Goal: Information Seeking & Learning: Find specific page/section

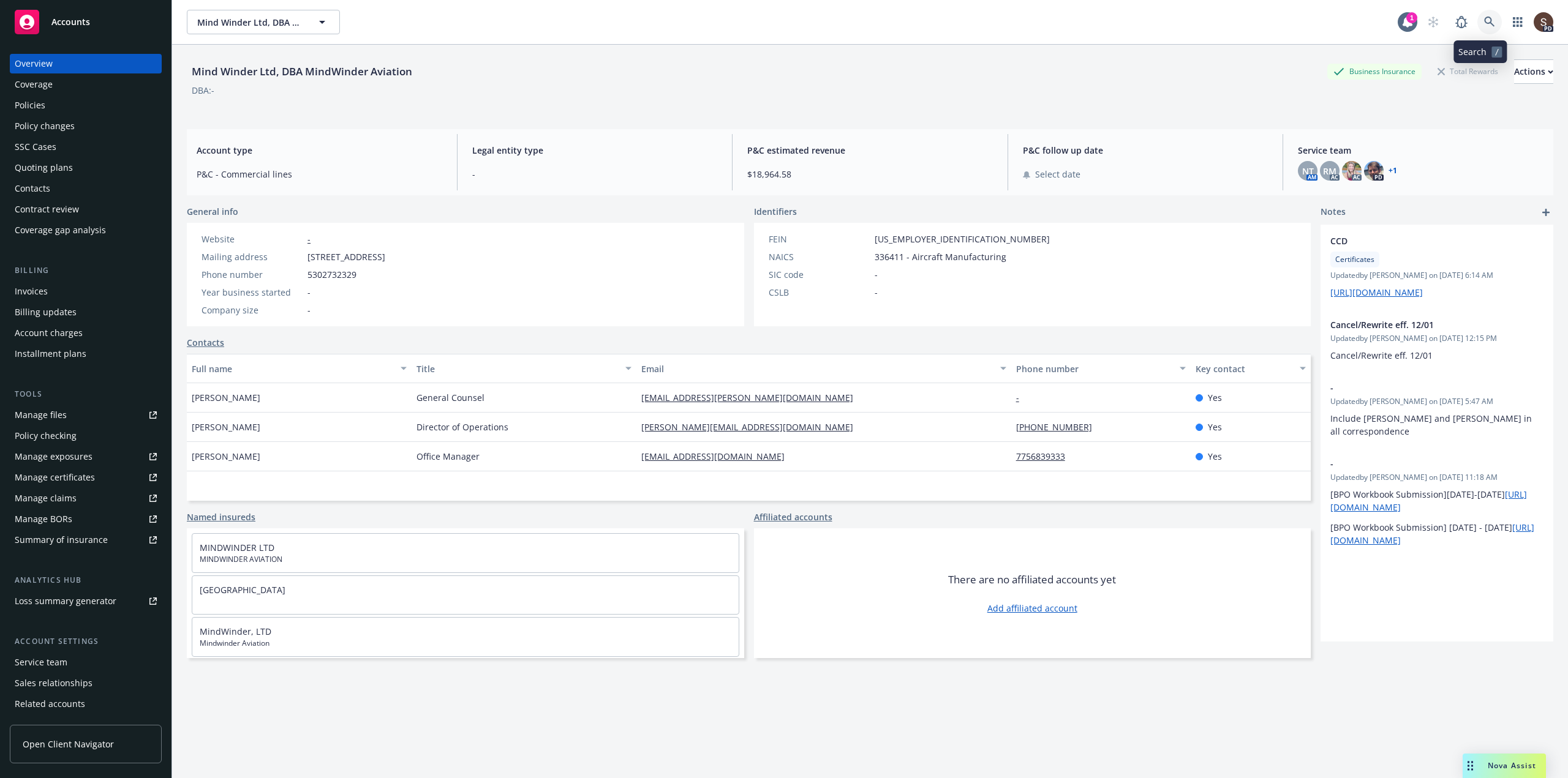
click at [1484, 22] on icon at bounding box center [1489, 22] width 11 height 11
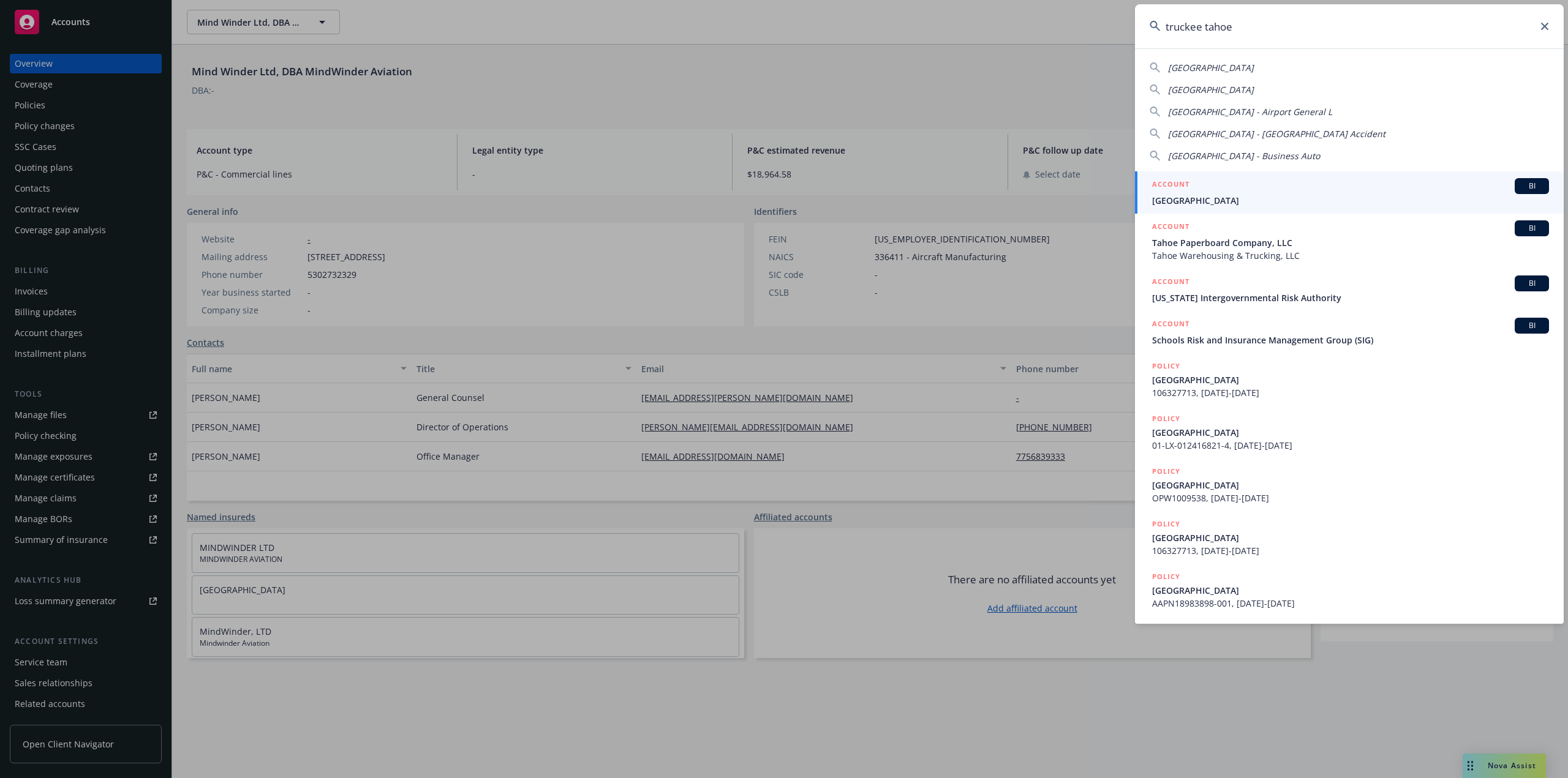
type input "truckee tahoe"
click at [1183, 201] on span "[GEOGRAPHIC_DATA]" at bounding box center [1351, 201] width 397 height 13
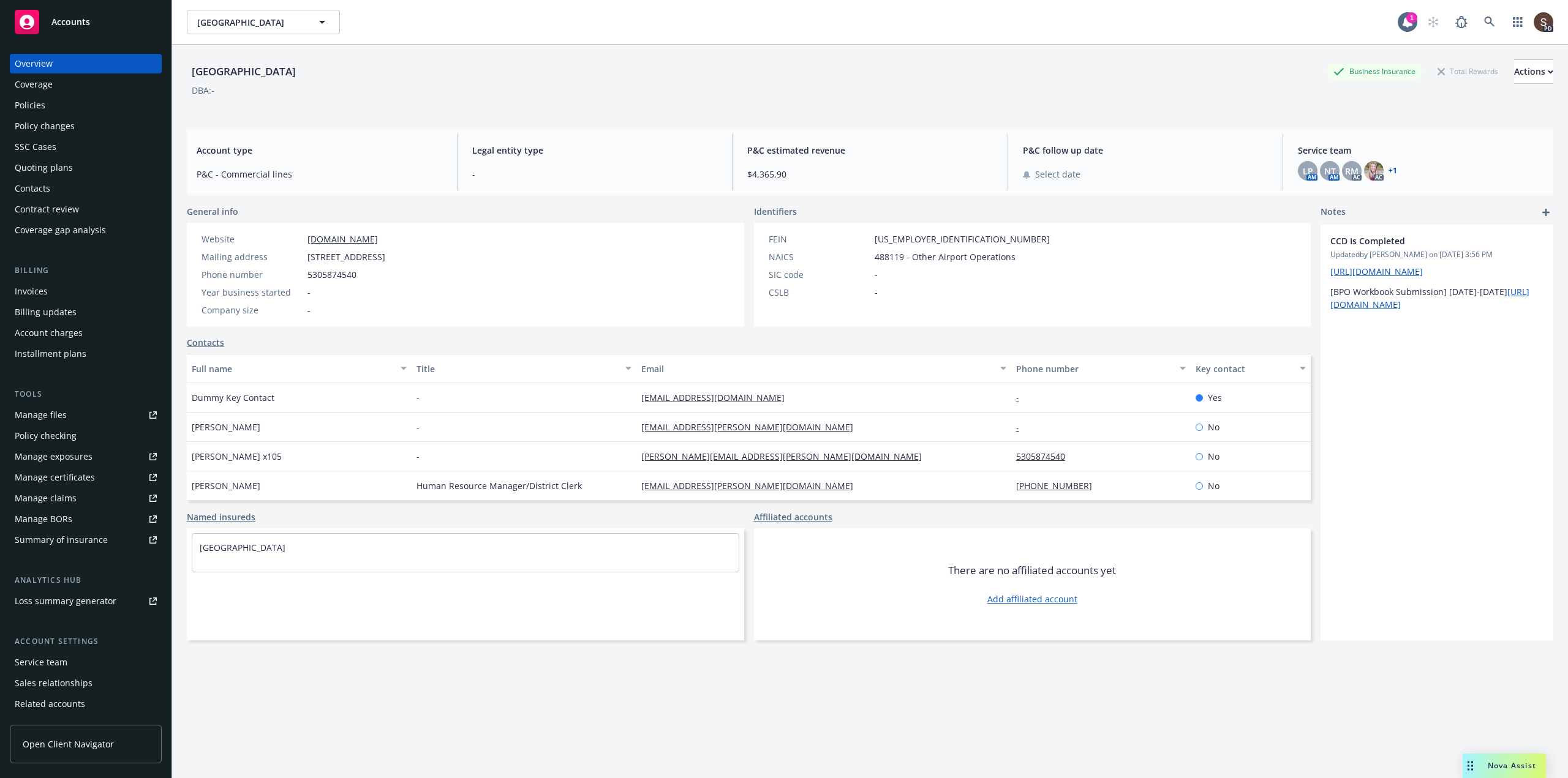
click at [27, 102] on div "Policies" at bounding box center [30, 105] width 30 height 19
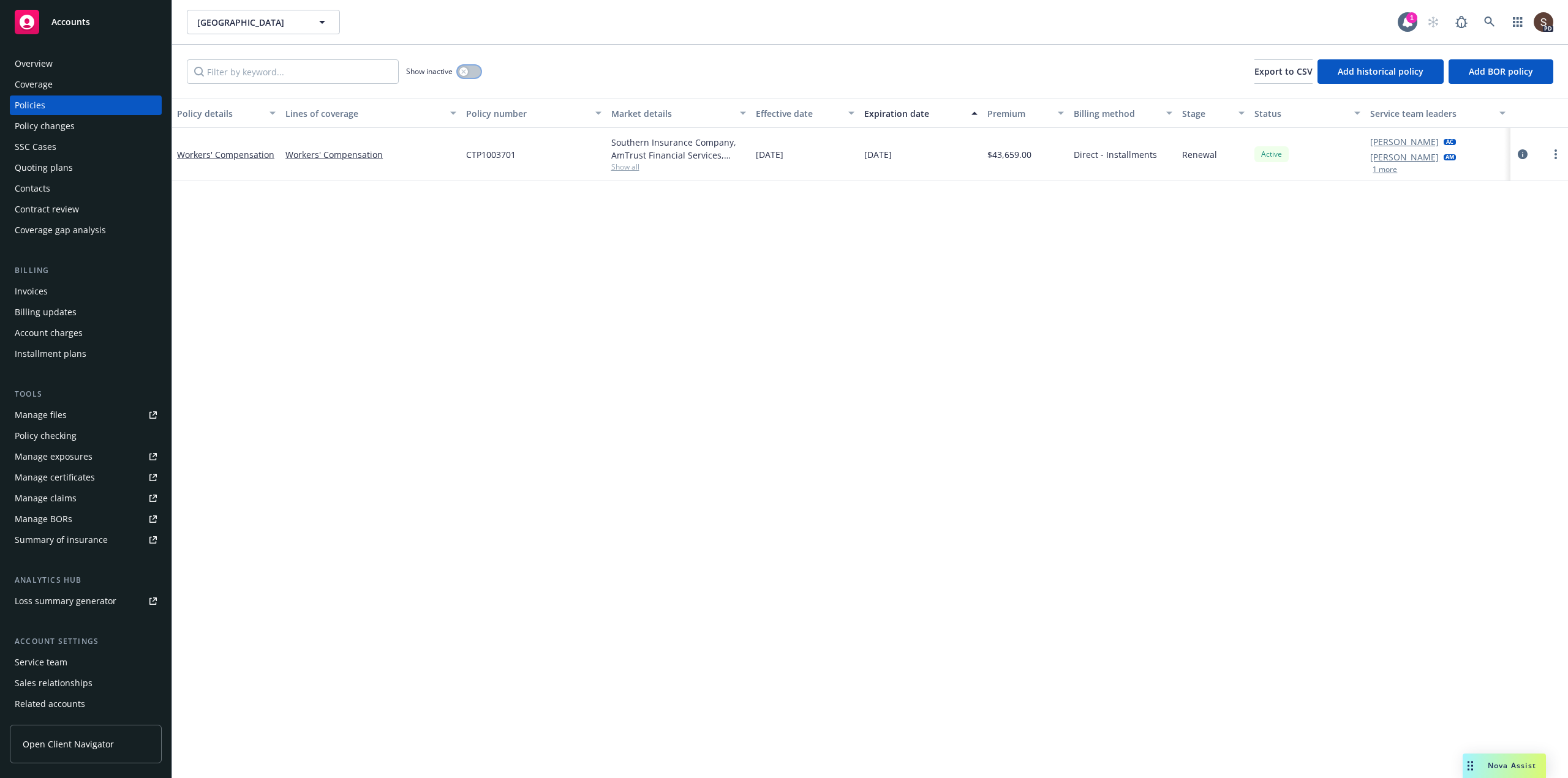
click at [475, 74] on button "button" at bounding box center [469, 71] width 23 height 12
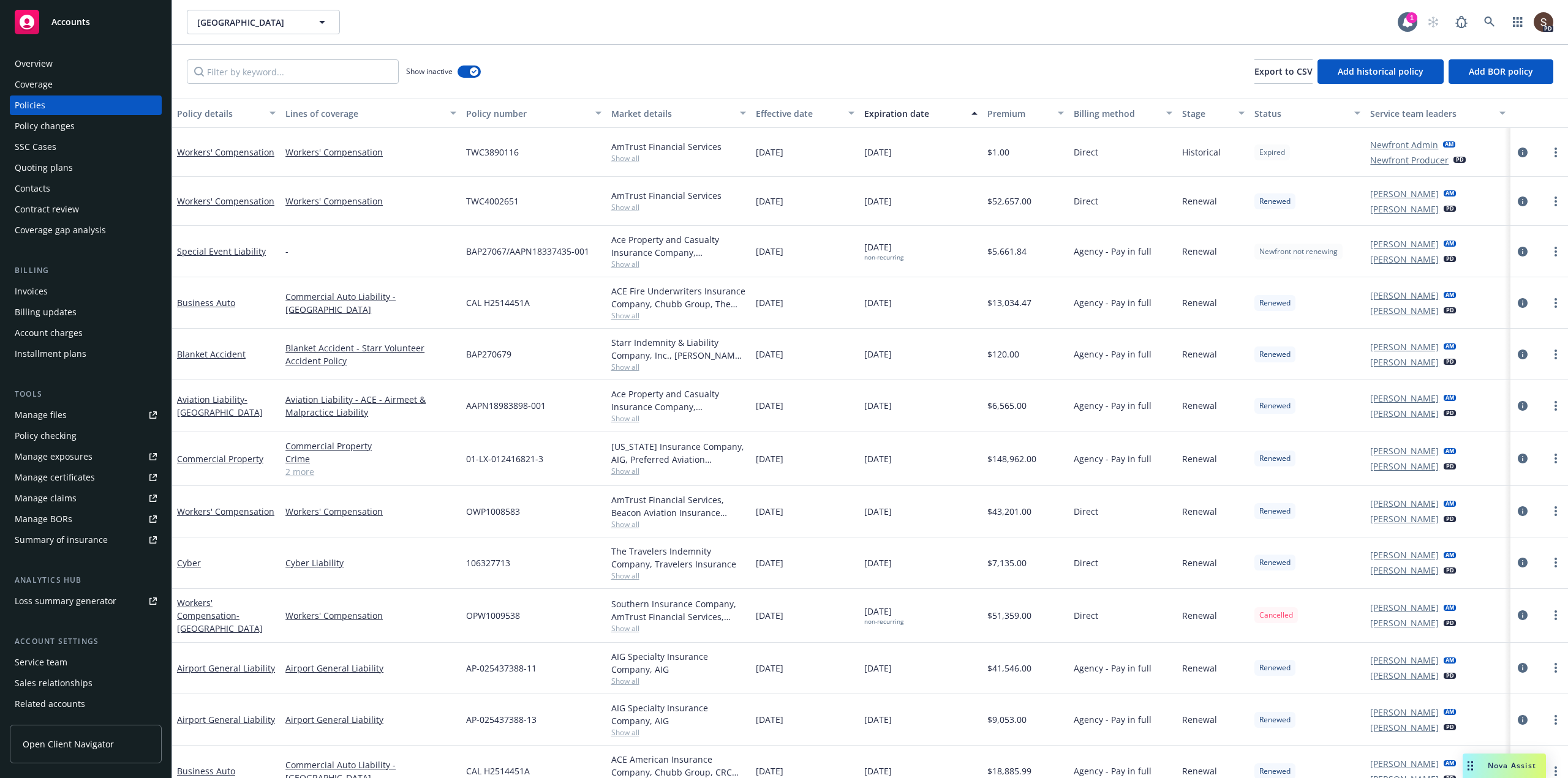
click at [40, 129] on div "Policy changes" at bounding box center [44, 126] width 60 height 19
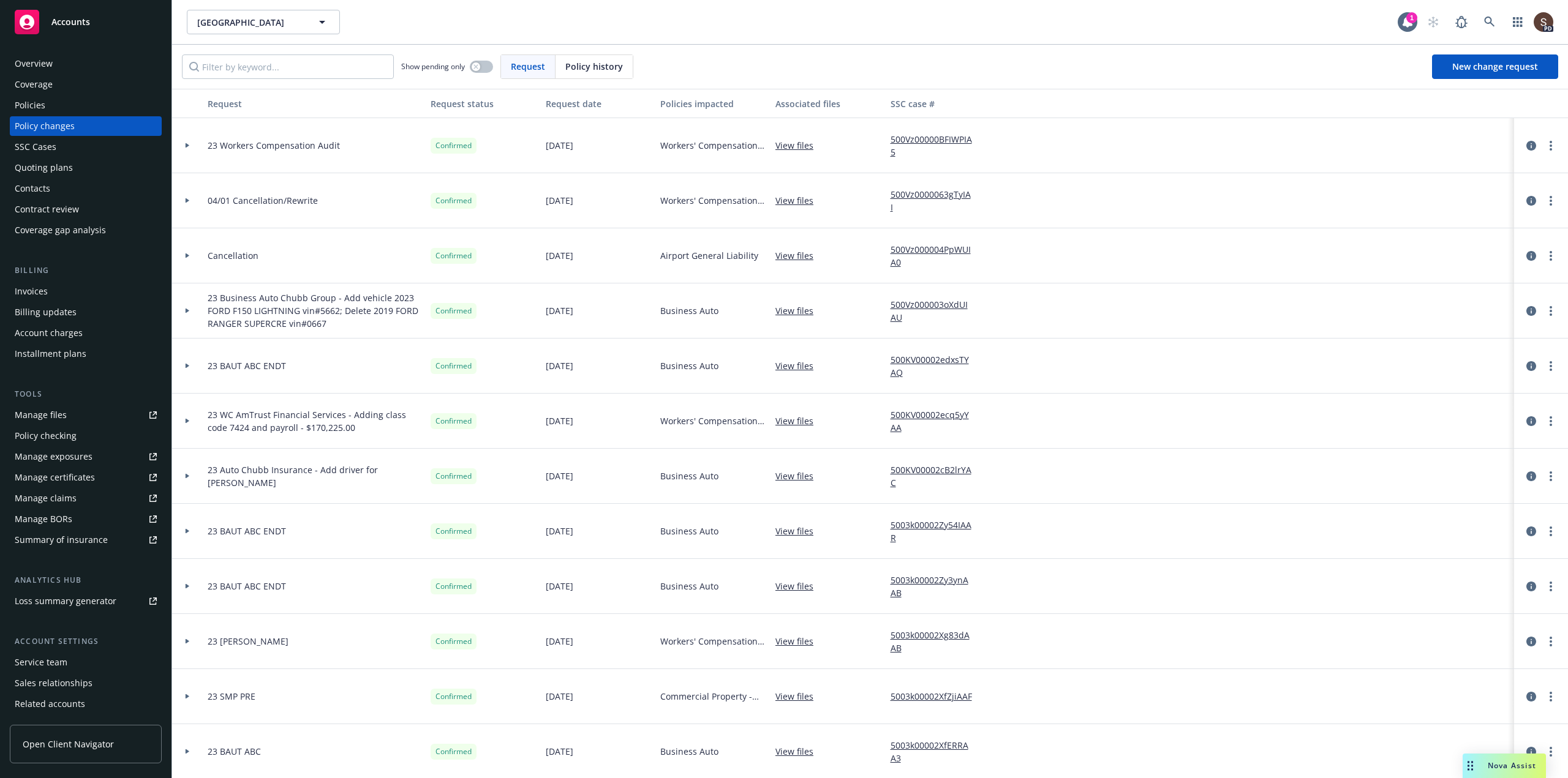
click at [704, 67] on div "Show pending only Request Policy history New change request" at bounding box center [870, 67] width 1376 height 25
click at [37, 105] on div "Policies" at bounding box center [30, 105] width 30 height 19
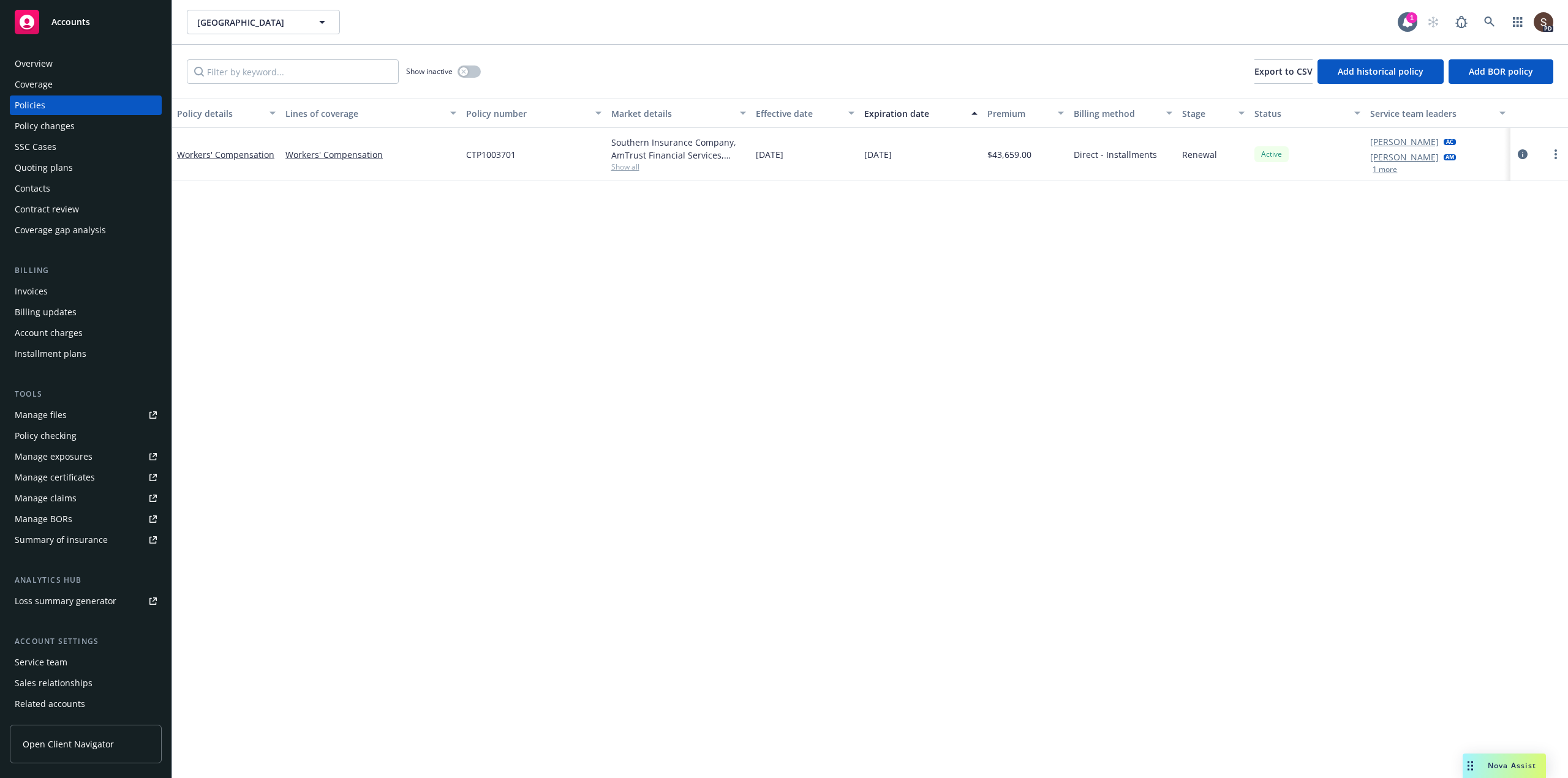
click at [28, 288] on div "Invoices" at bounding box center [30, 291] width 33 height 19
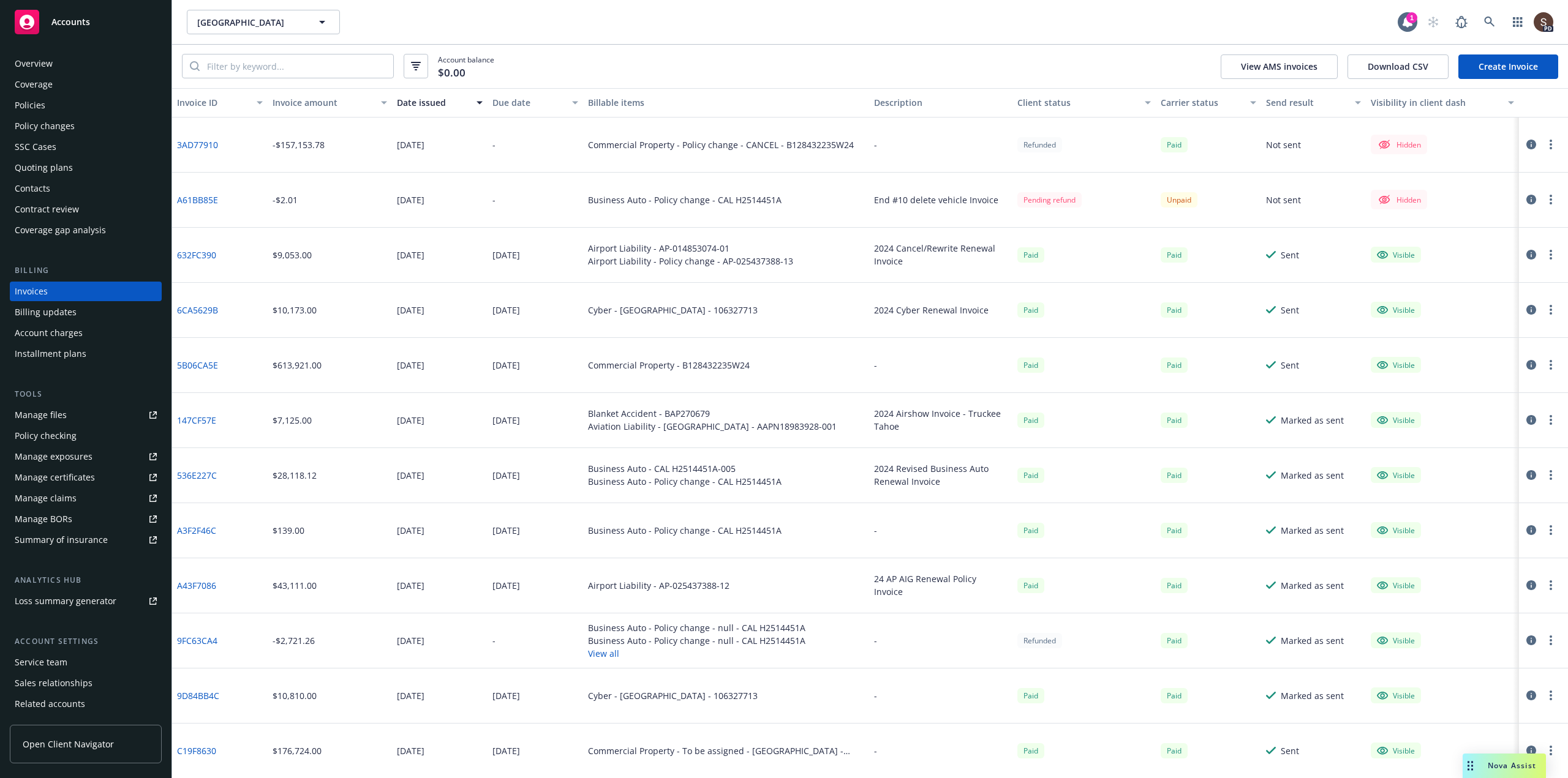
click at [41, 59] on div "Overview" at bounding box center [33, 63] width 38 height 19
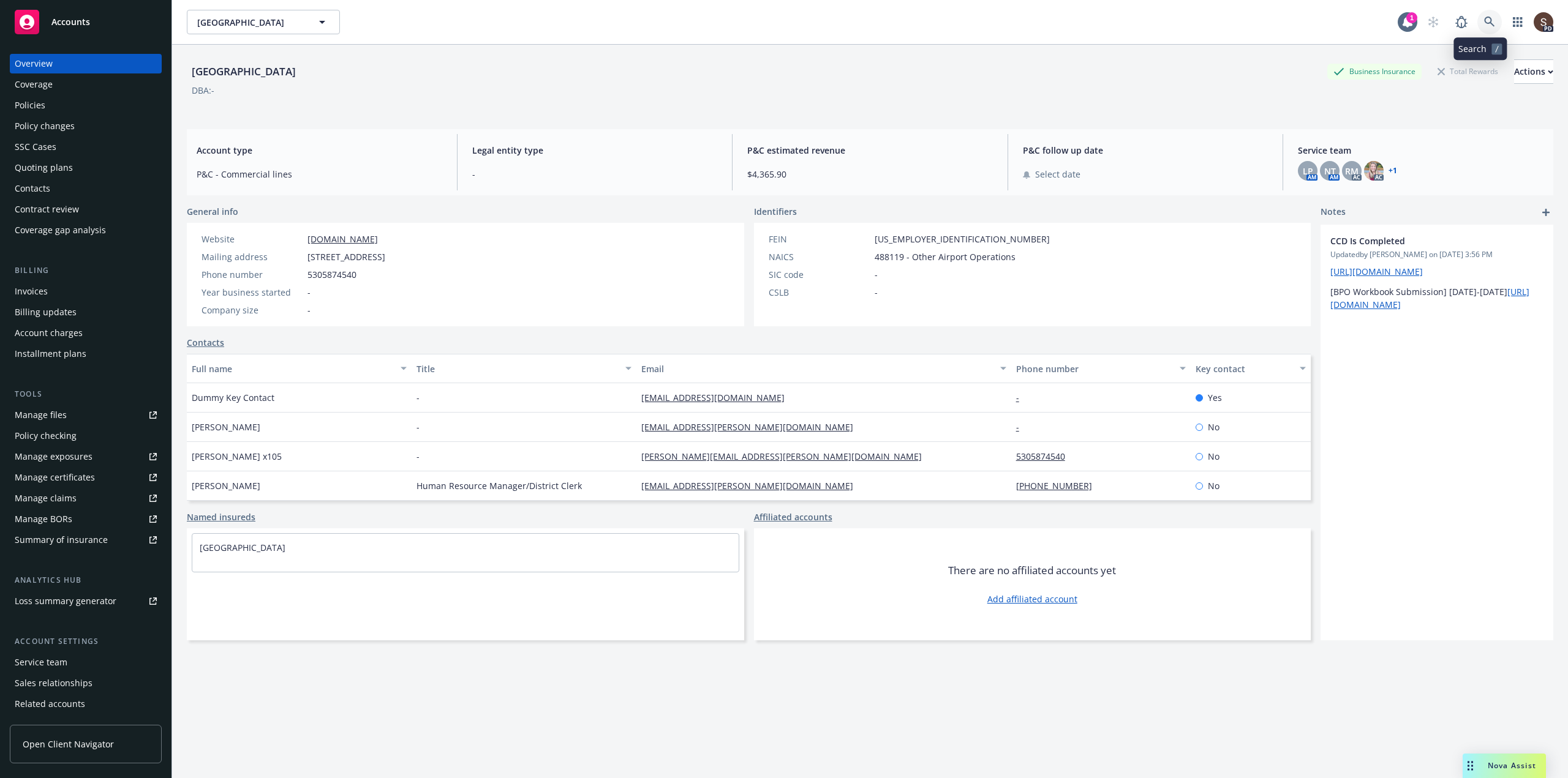
click at [1484, 24] on icon at bounding box center [1489, 22] width 11 height 11
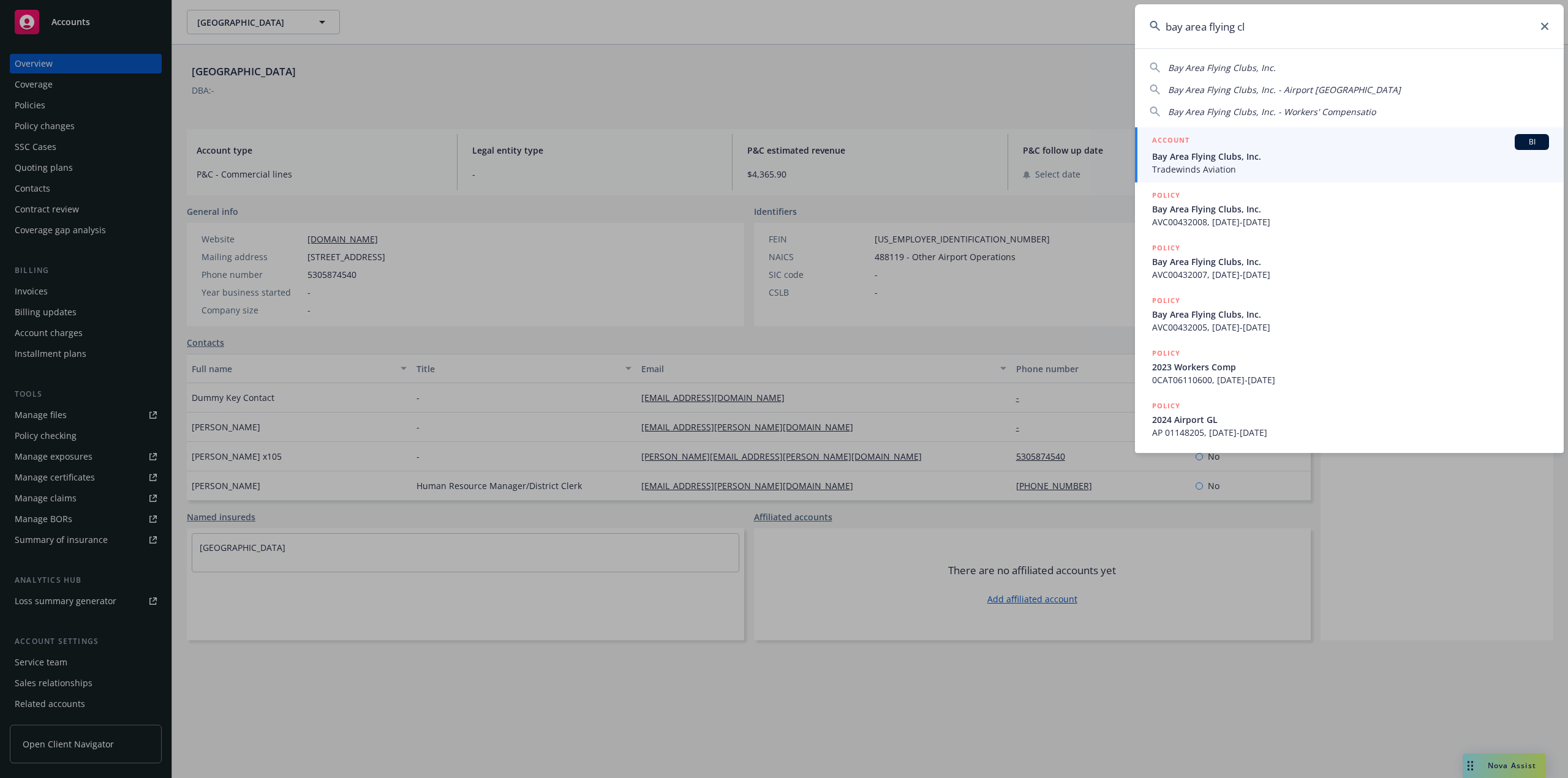
type input "bay area flying cl"
click at [1198, 154] on span "Bay Area Flying Clubs, Inc." at bounding box center [1351, 156] width 397 height 13
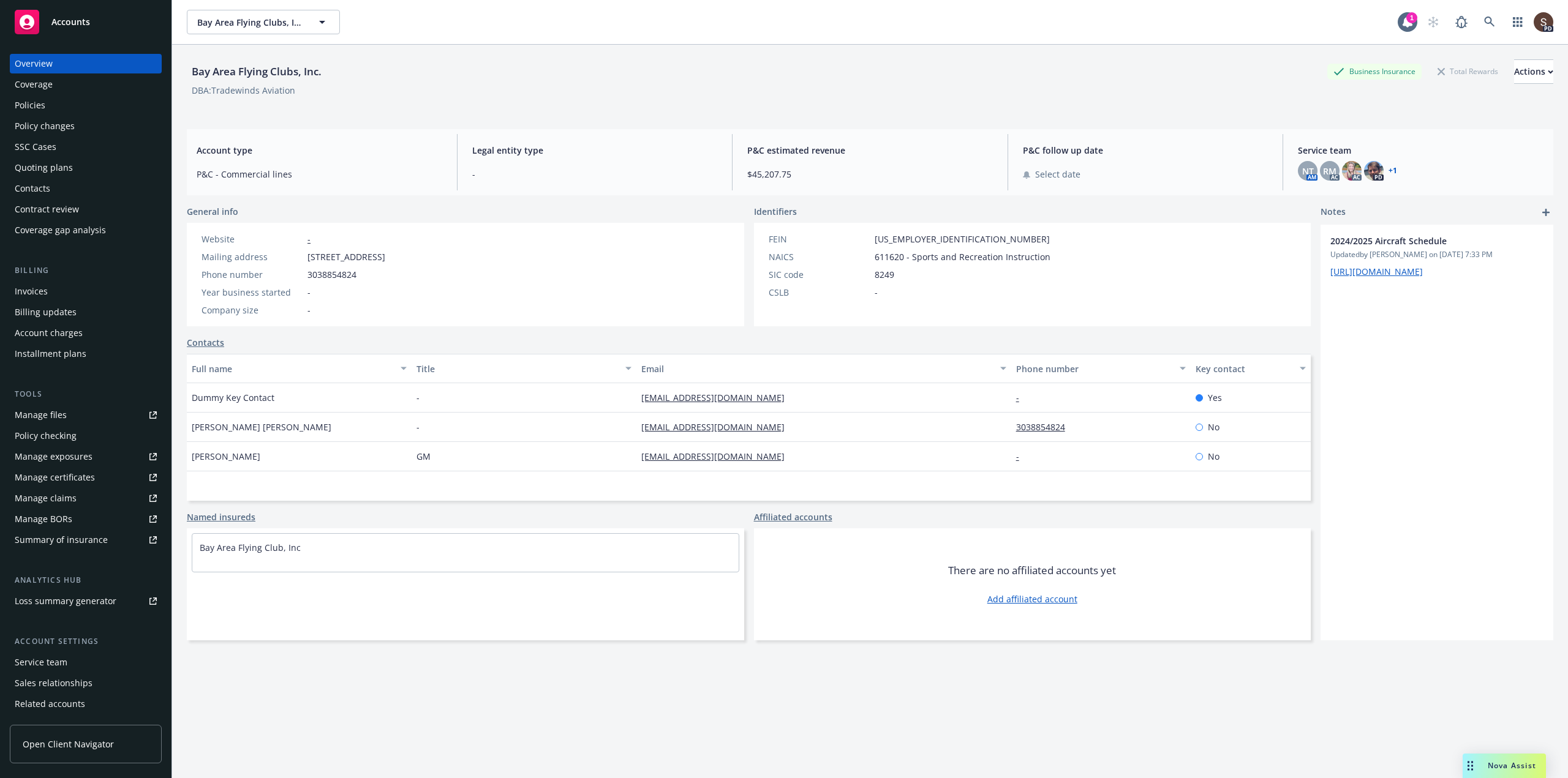
click at [34, 102] on div "Policies" at bounding box center [30, 105] width 30 height 19
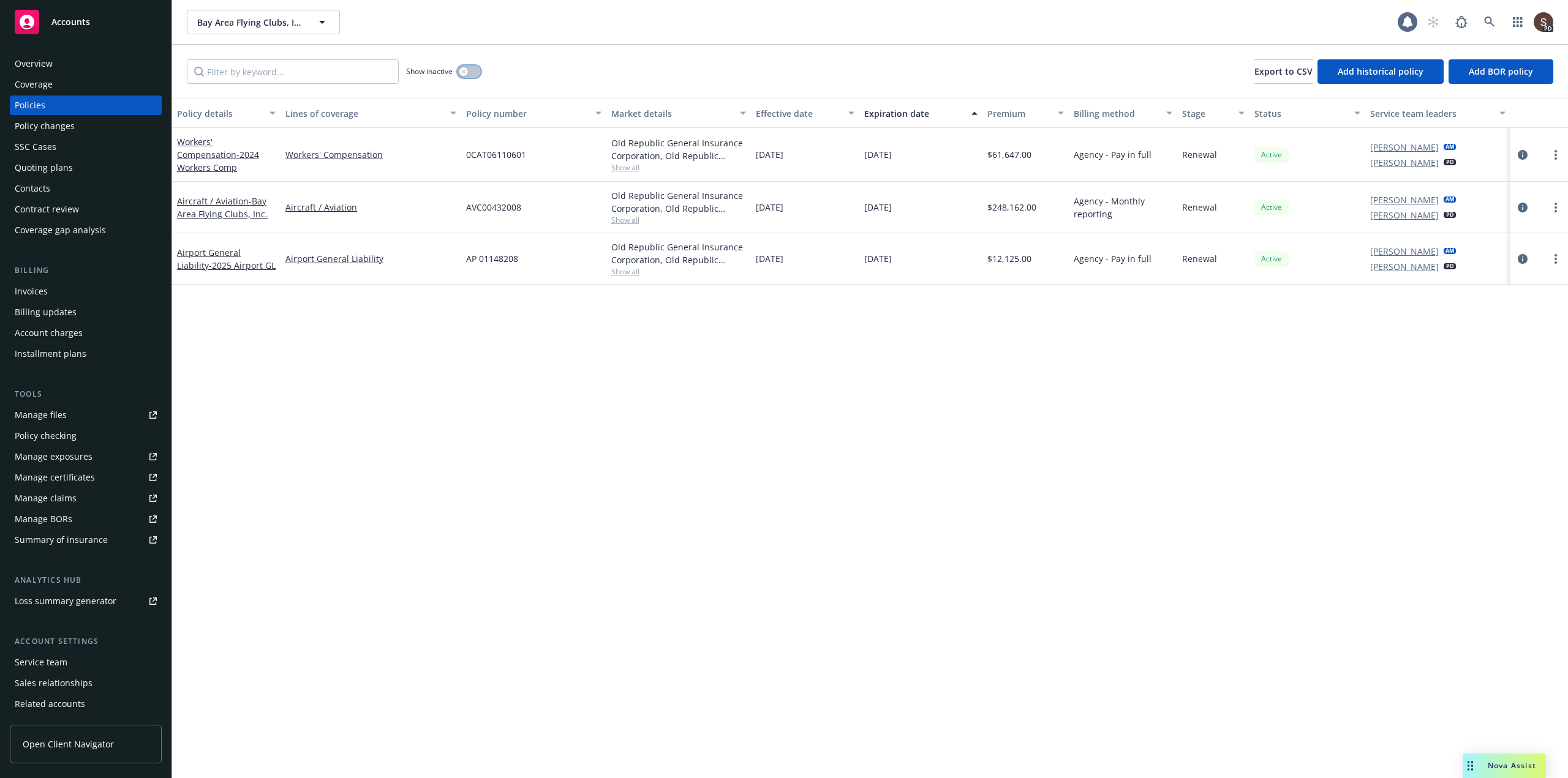
drag, startPoint x: 472, startPoint y: 72, endPoint x: 445, endPoint y: 84, distance: 29.5
click at [471, 72] on button "button" at bounding box center [469, 71] width 23 height 12
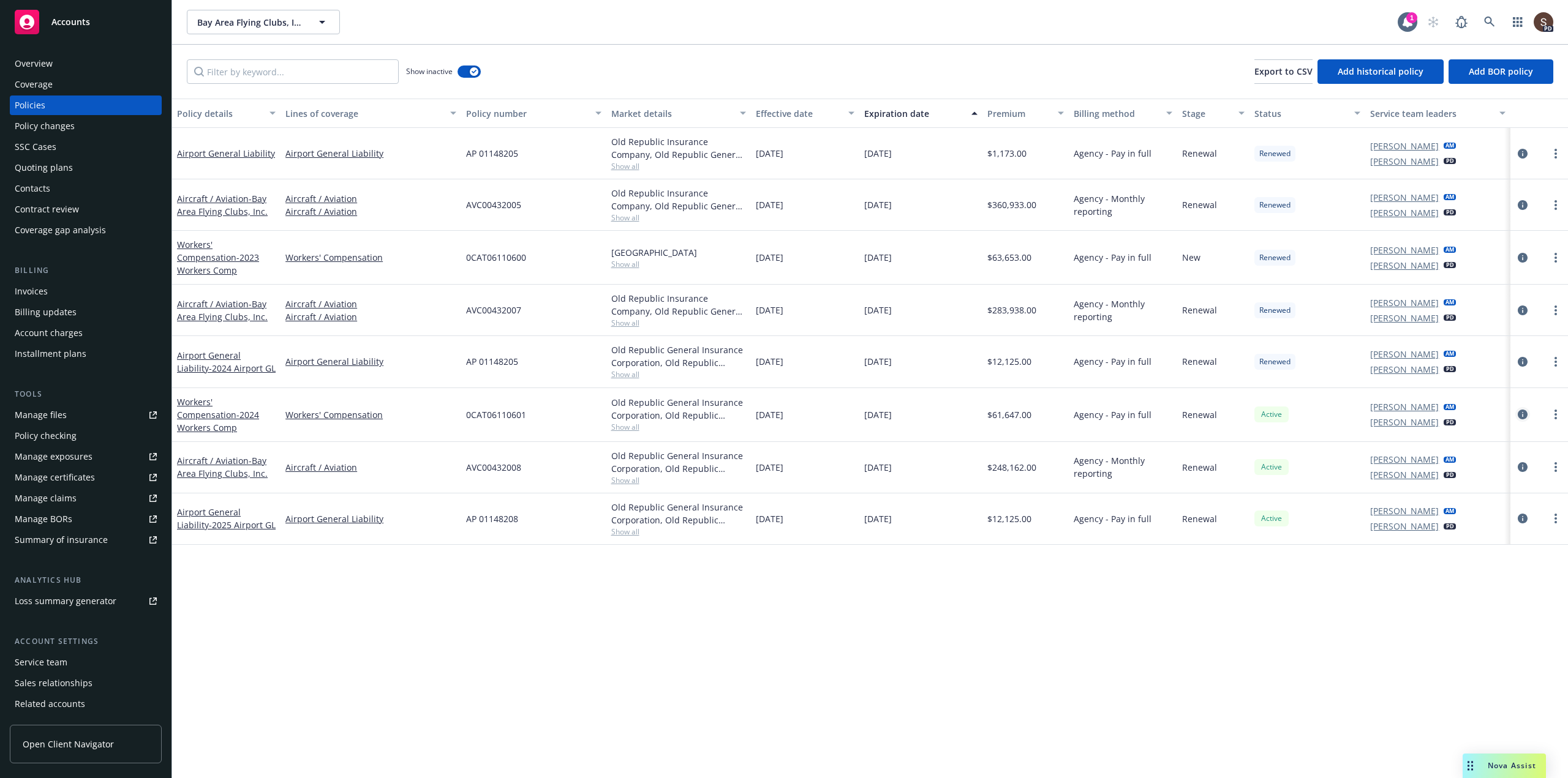
click at [1522, 410] on icon "circleInformation" at bounding box center [1522, 415] width 10 height 10
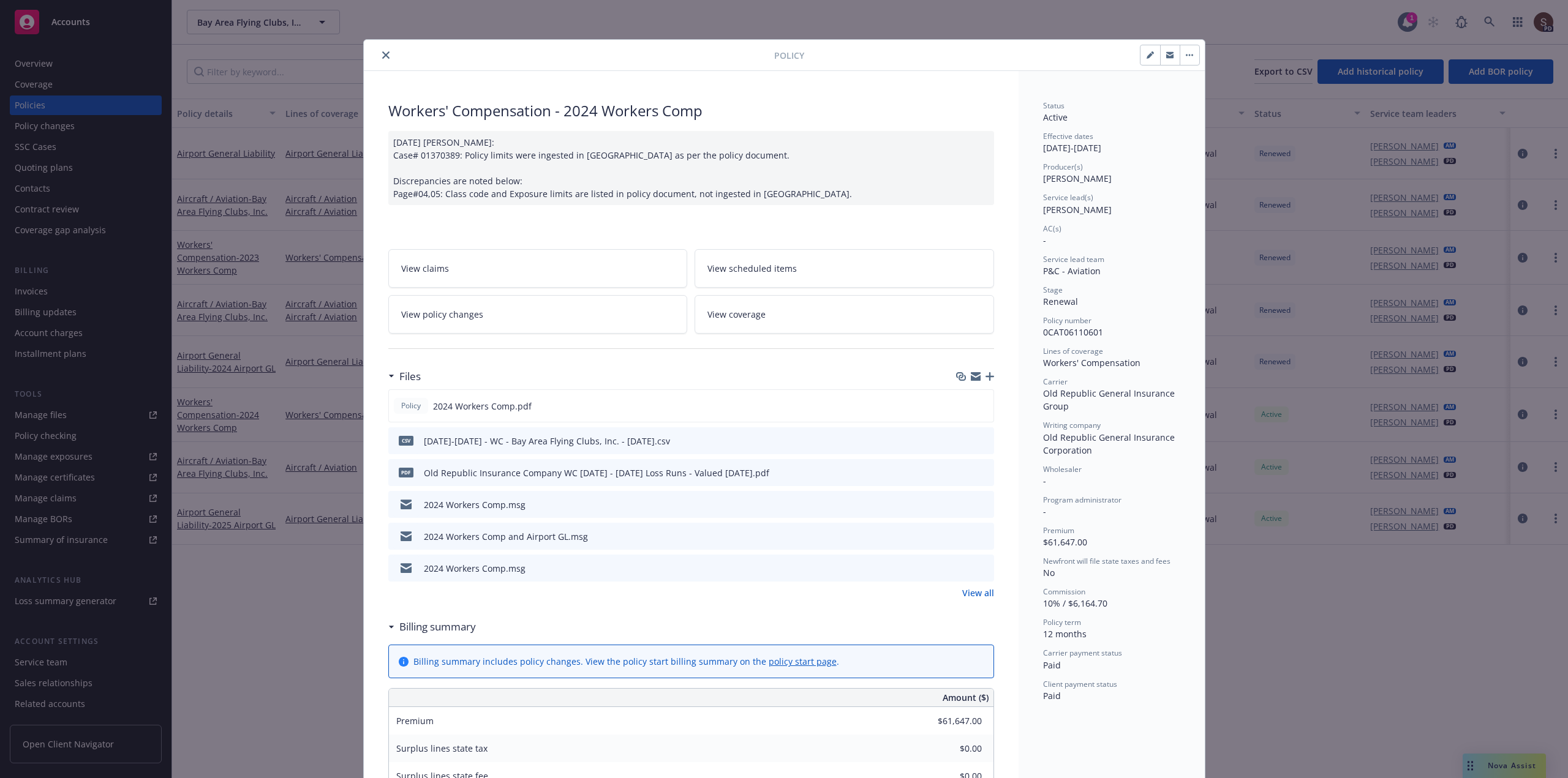
click at [382, 55] on icon "close" at bounding box center [385, 55] width 7 height 7
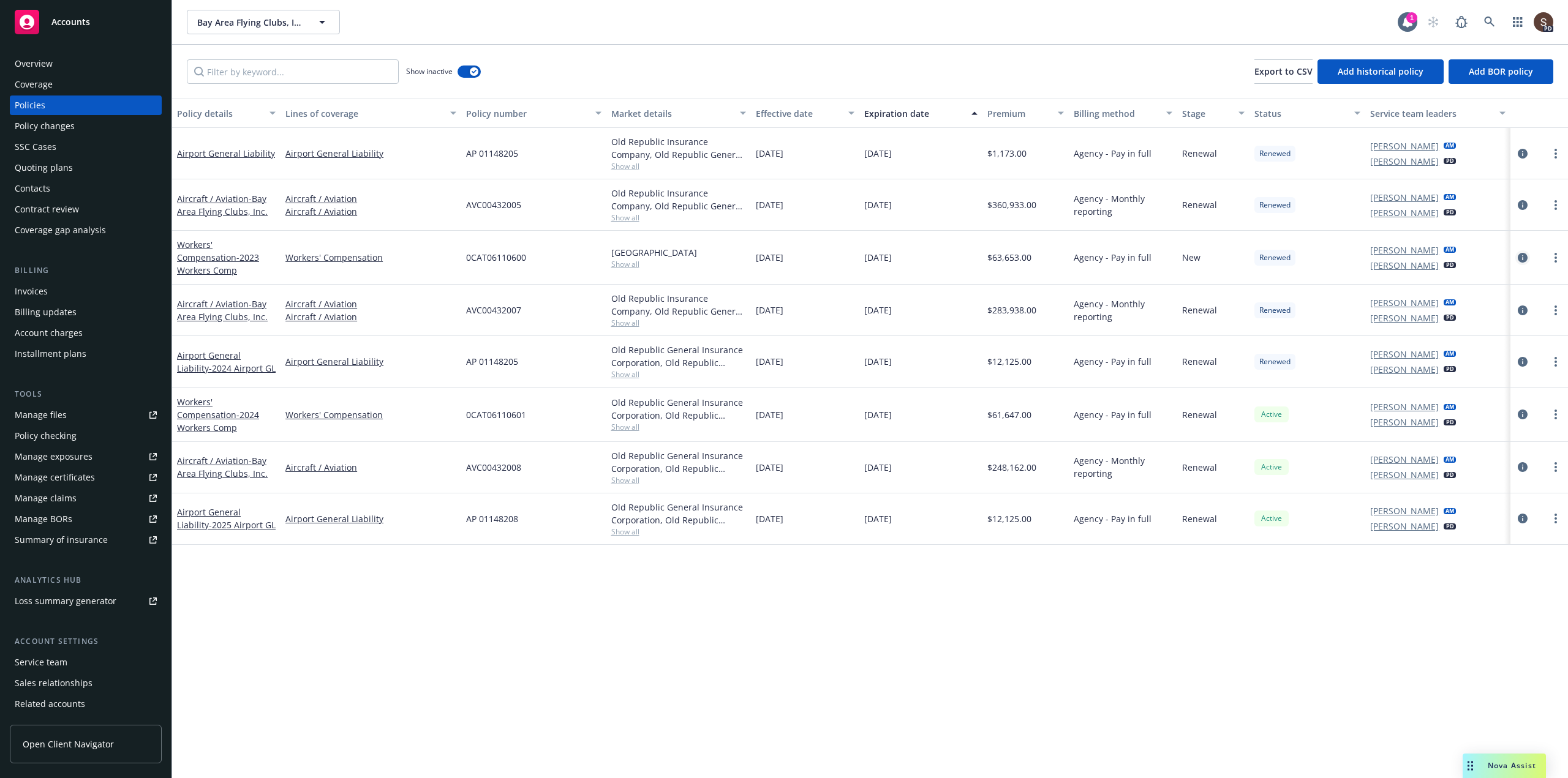
click at [1521, 253] on icon "circleInformation" at bounding box center [1522, 257] width 10 height 10
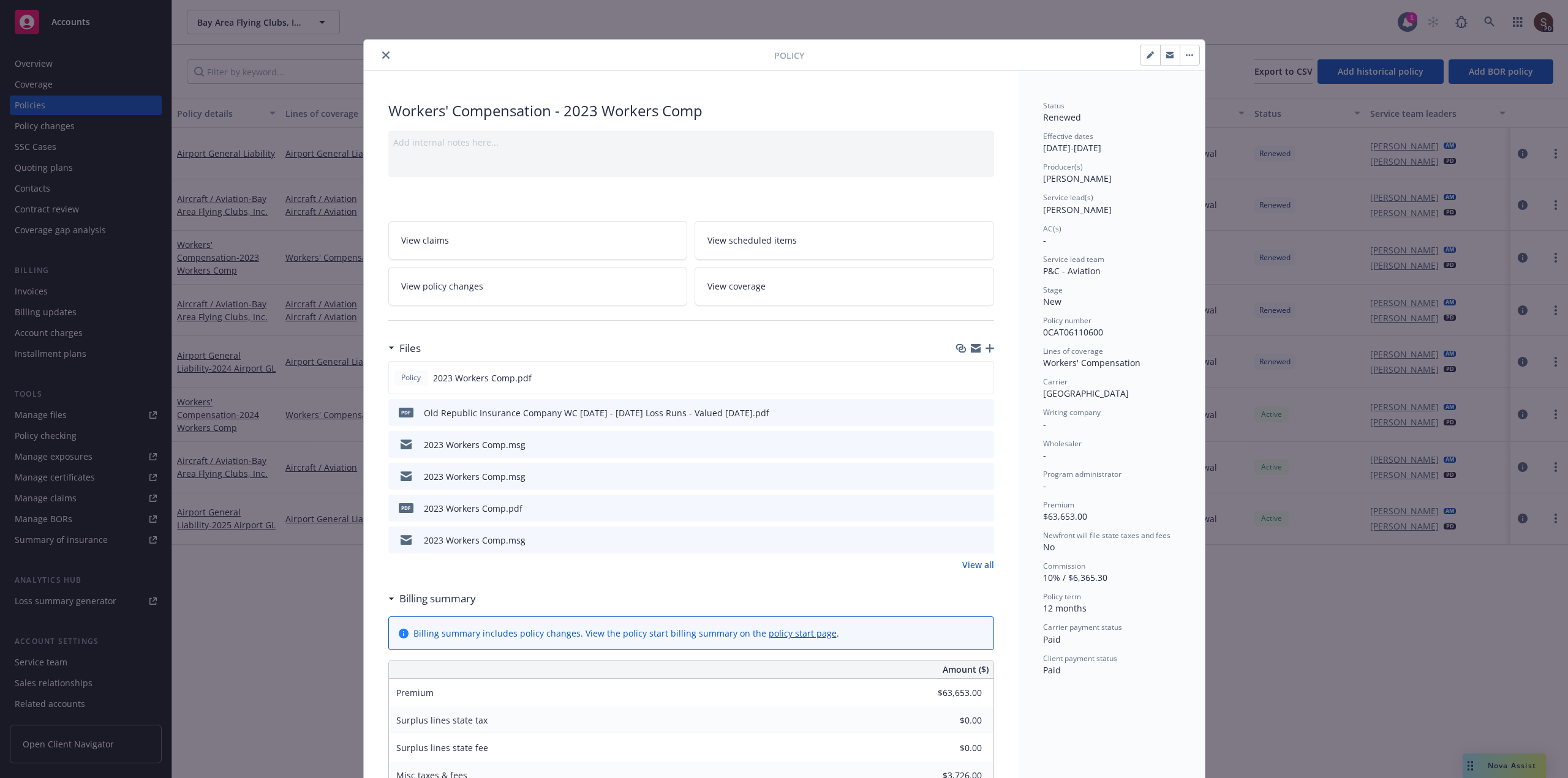
click at [494, 291] on link "View policy changes" at bounding box center [538, 286] width 299 height 38
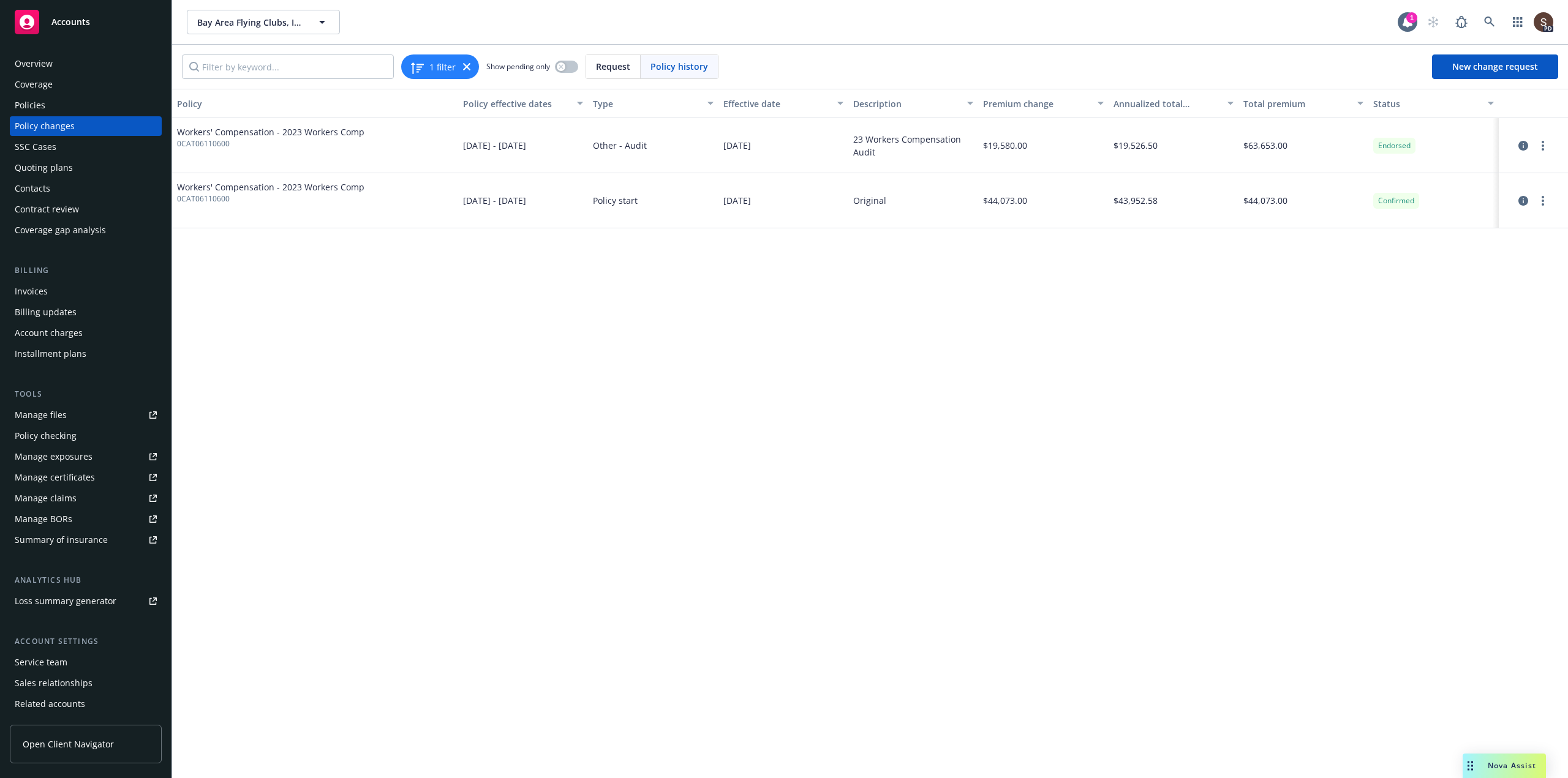
click at [1492, 764] on span "Nova Assist" at bounding box center [1512, 765] width 48 height 10
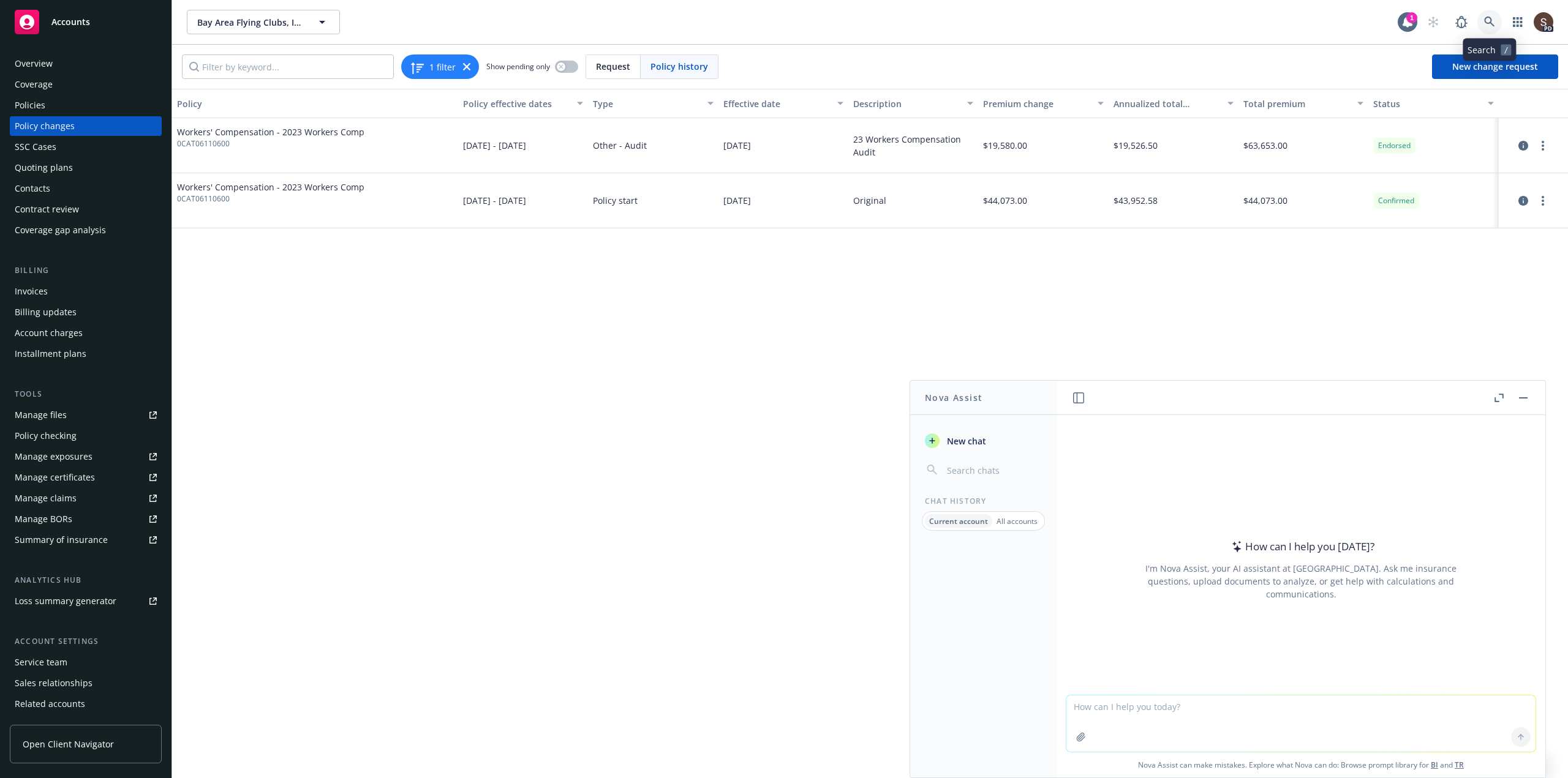
click at [1493, 21] on icon at bounding box center [1489, 22] width 11 height 11
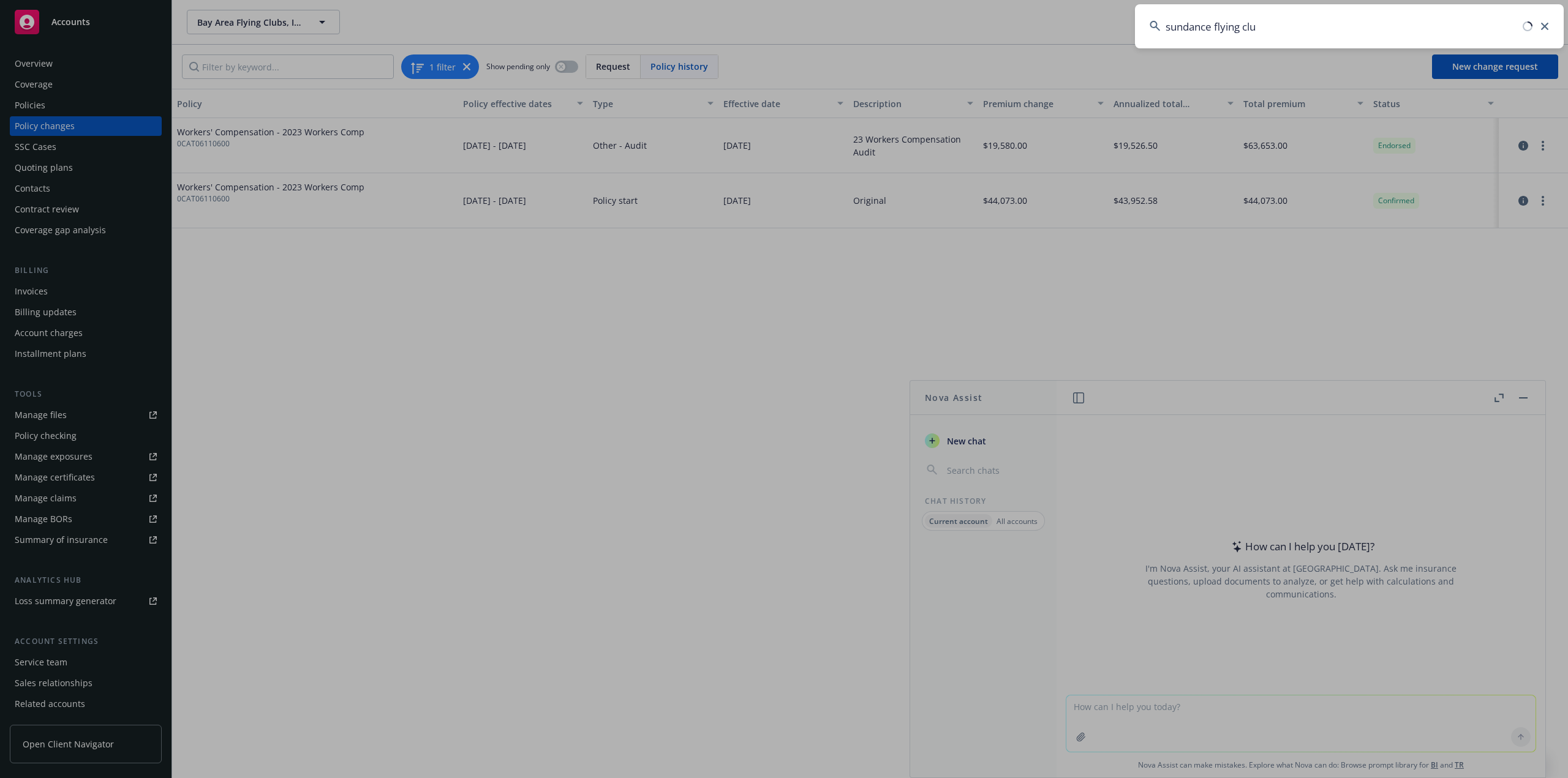
type input "sundance flying club"
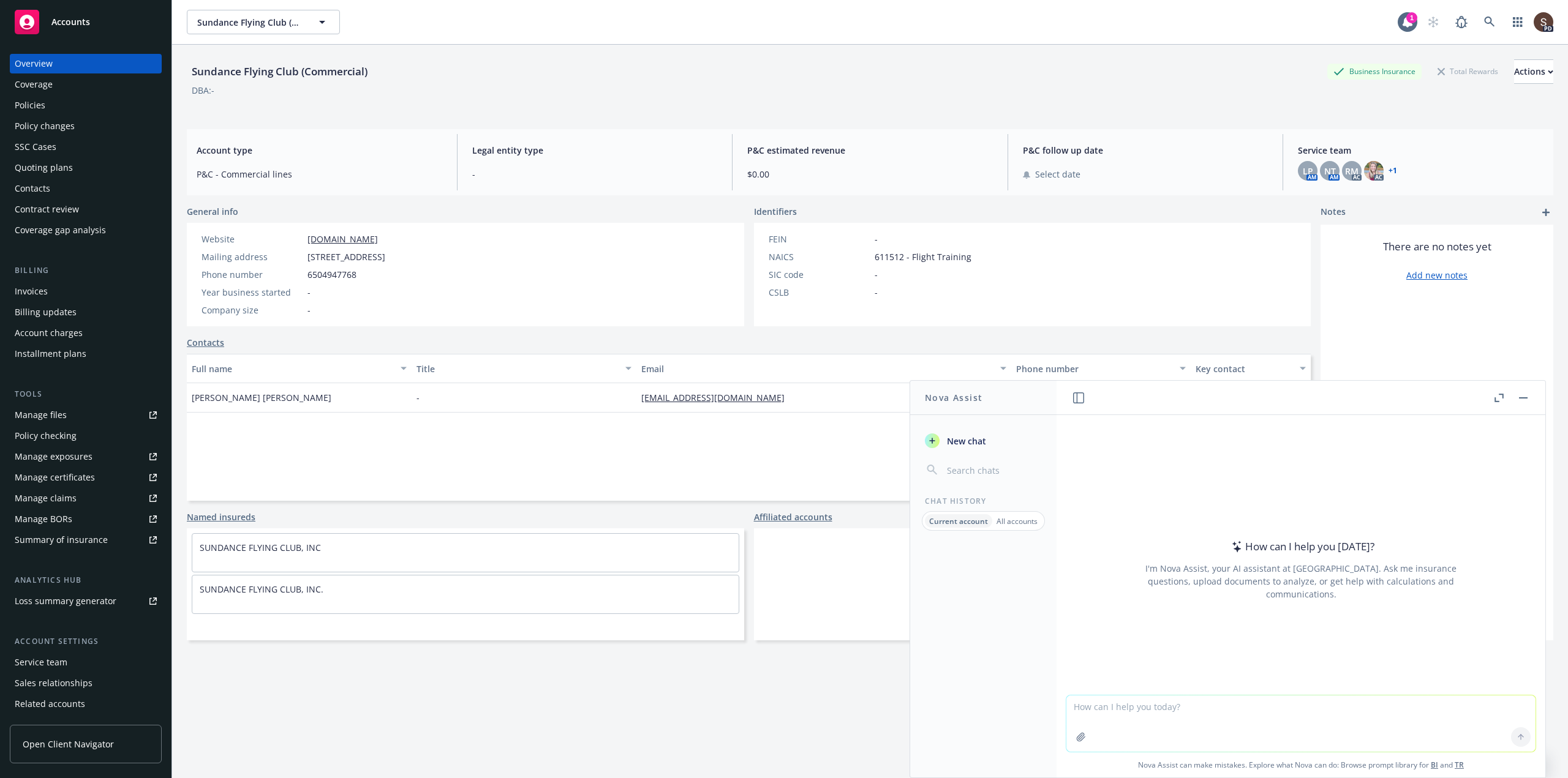
click at [30, 100] on div "Policies" at bounding box center [30, 105] width 30 height 19
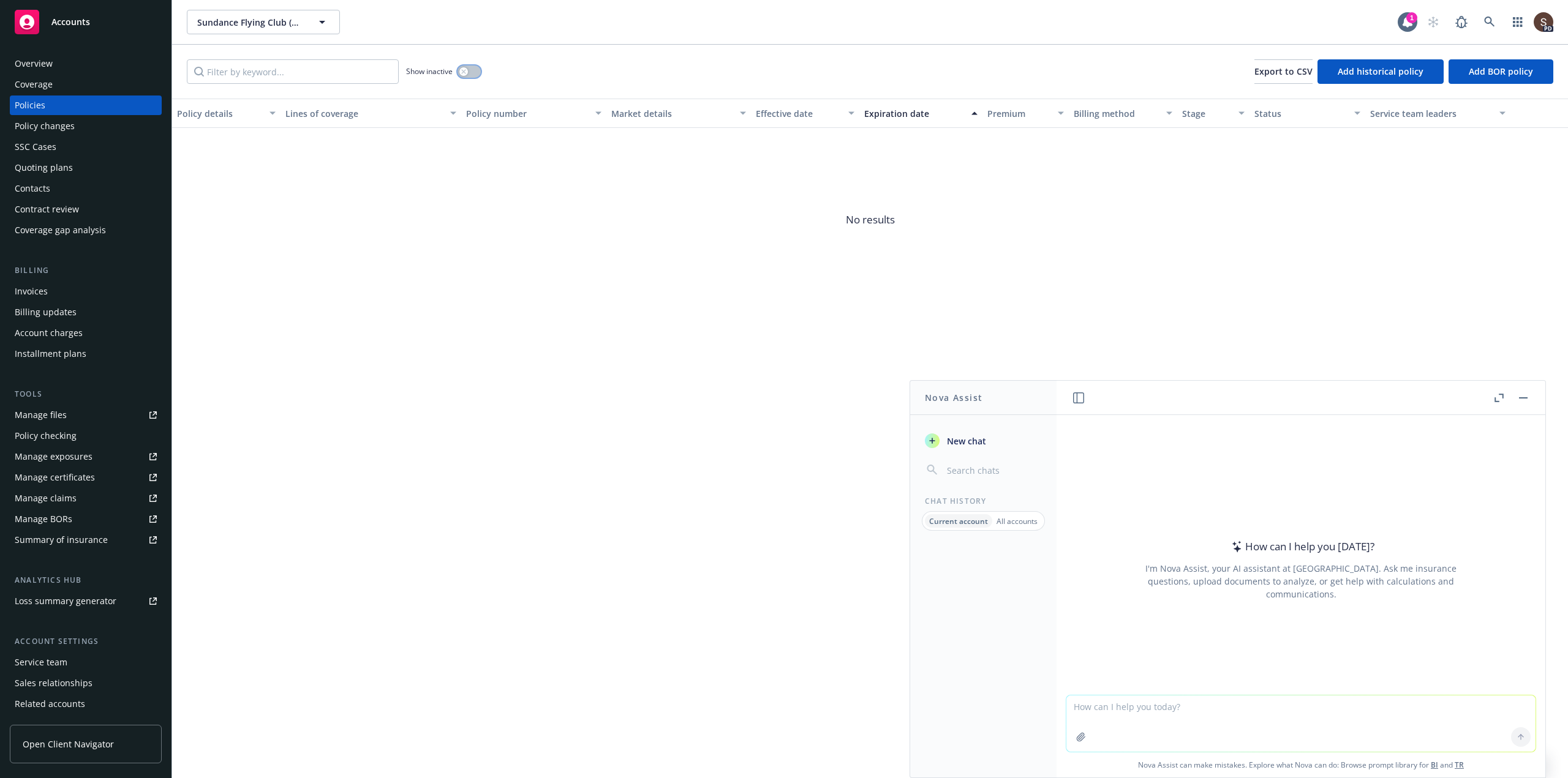
click at [469, 71] on button "button" at bounding box center [469, 71] width 23 height 12
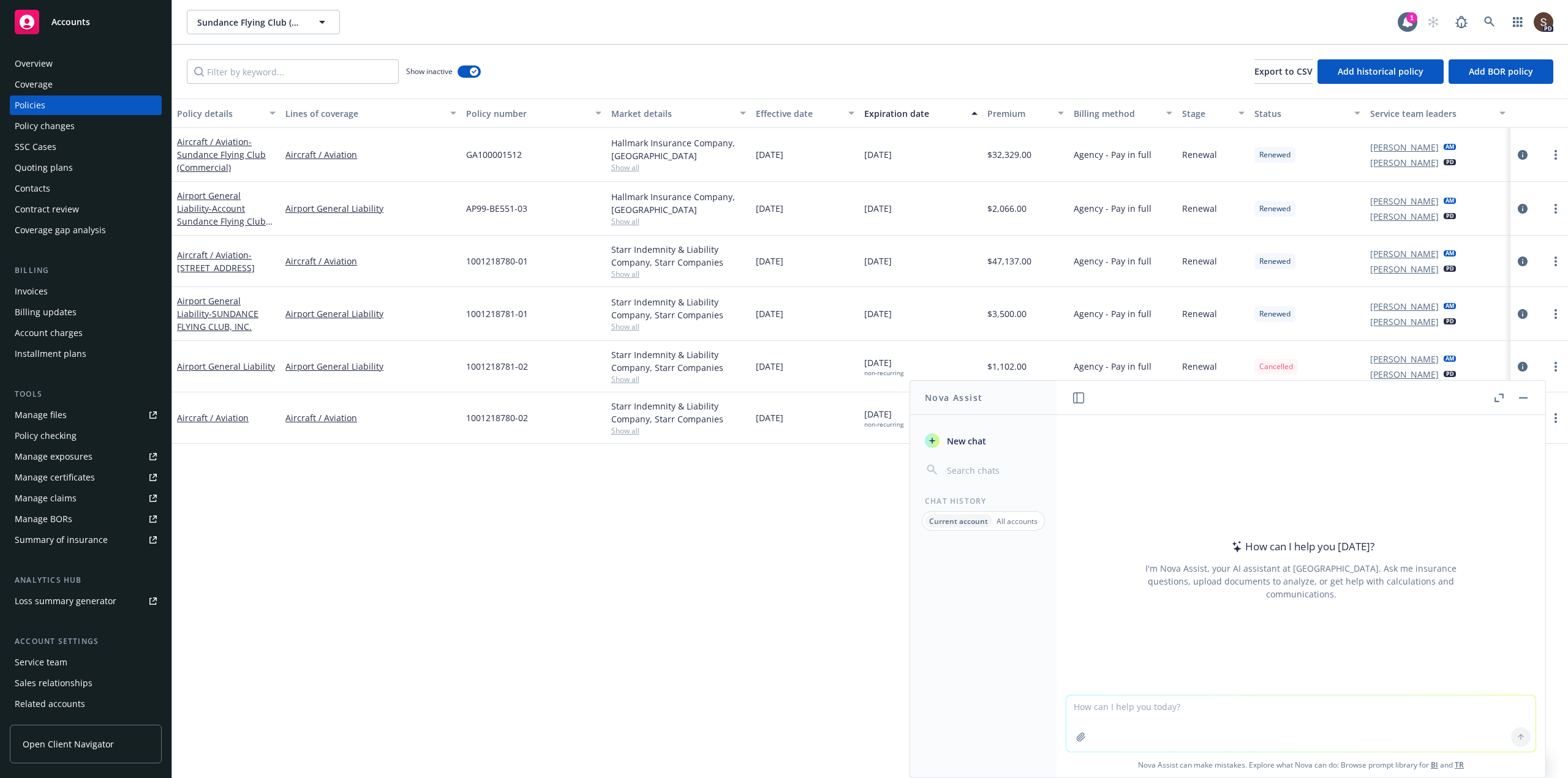
click at [1520, 398] on rect "button" at bounding box center [1523, 398] width 9 height 2
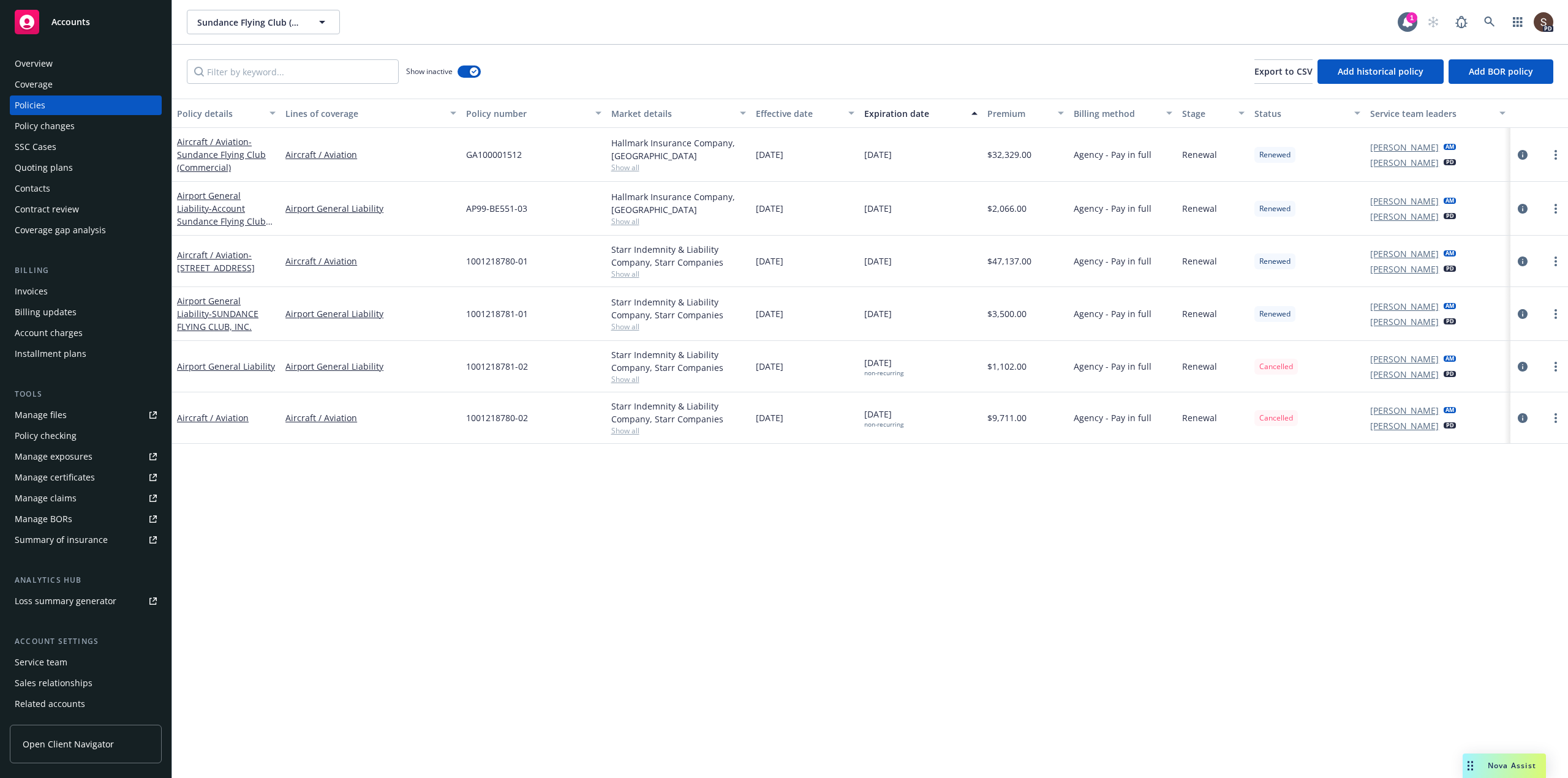
click at [1530, 149] on div at bounding box center [1539, 155] width 48 height 14
click at [1523, 156] on icon "circleInformation" at bounding box center [1522, 155] width 10 height 10
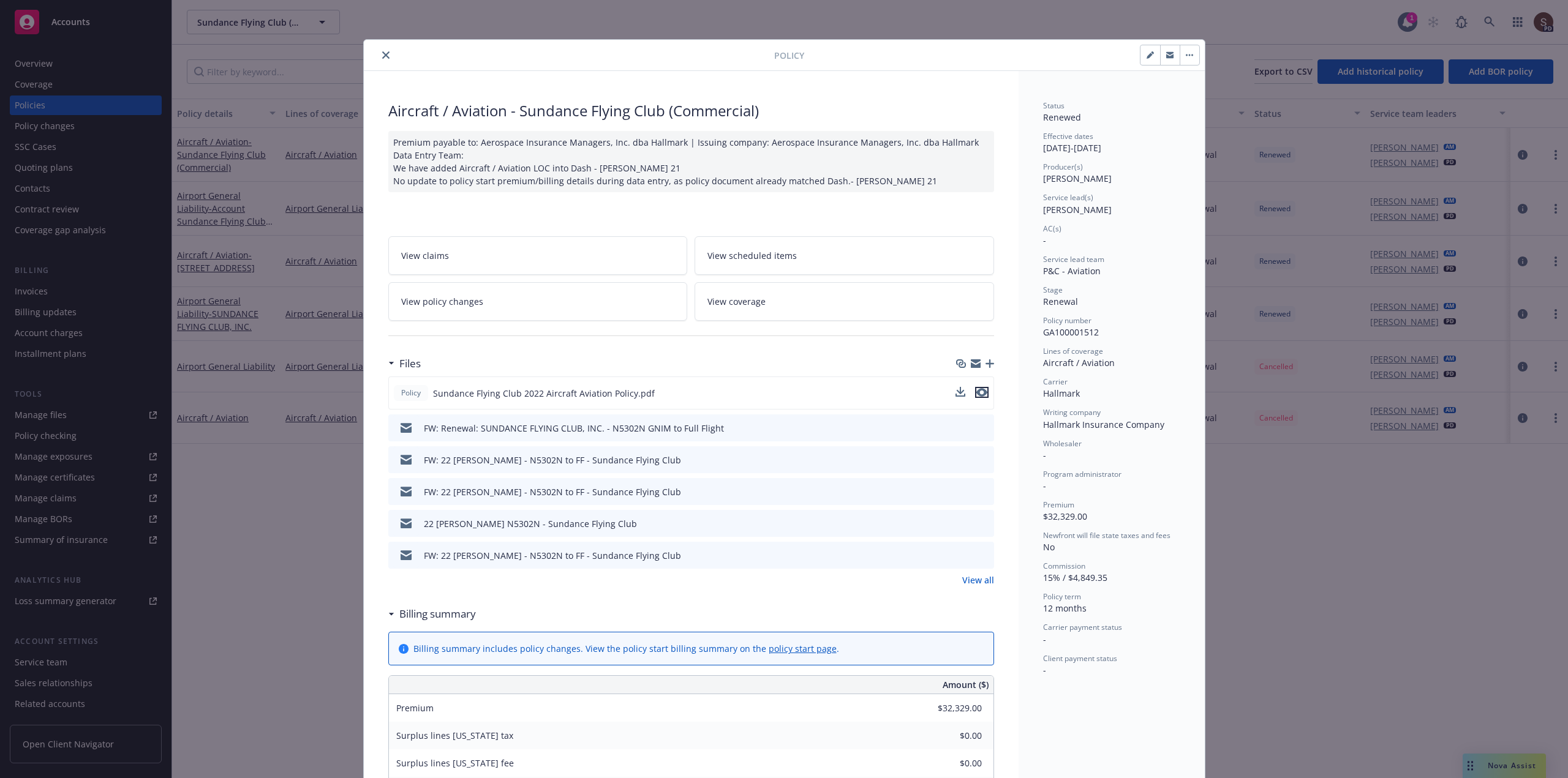
click at [978, 392] on icon "preview file" at bounding box center [982, 392] width 11 height 9
